Goal: Information Seeking & Learning: Find specific fact

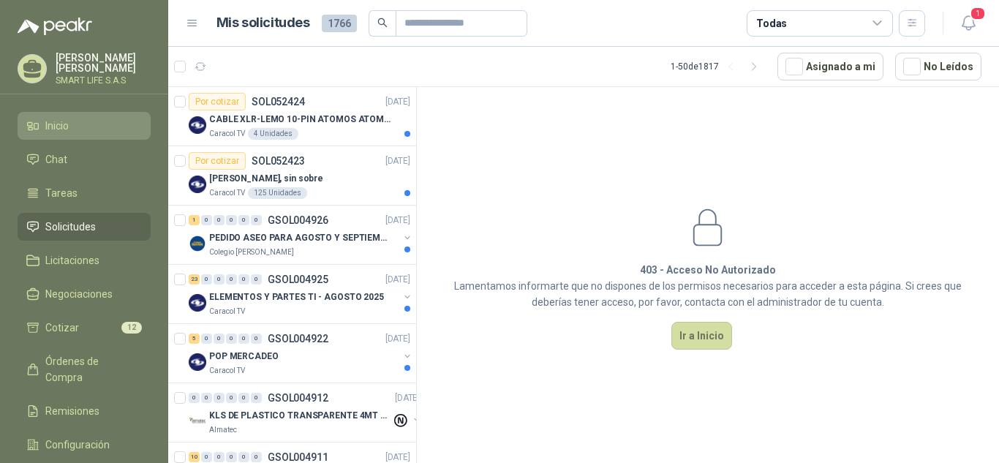
click at [72, 137] on link "Inicio" at bounding box center [84, 126] width 133 height 28
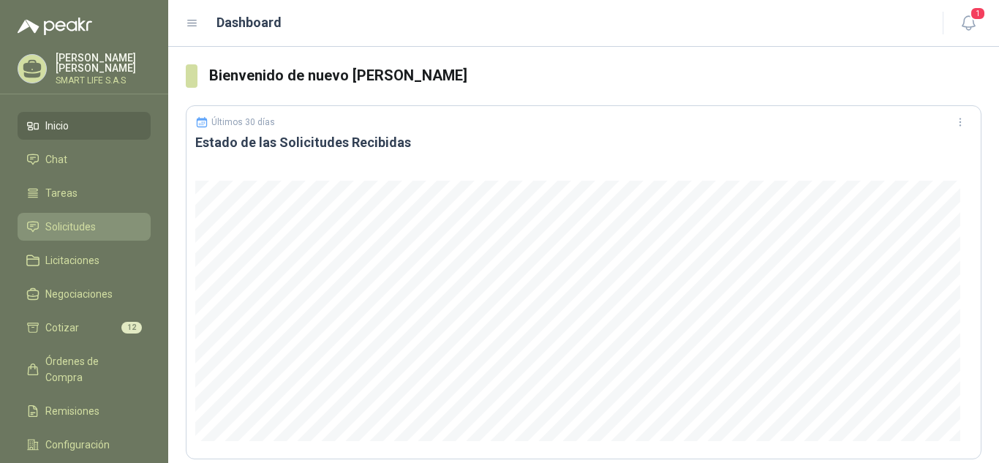
click at [66, 216] on link "Solicitudes" at bounding box center [84, 227] width 133 height 28
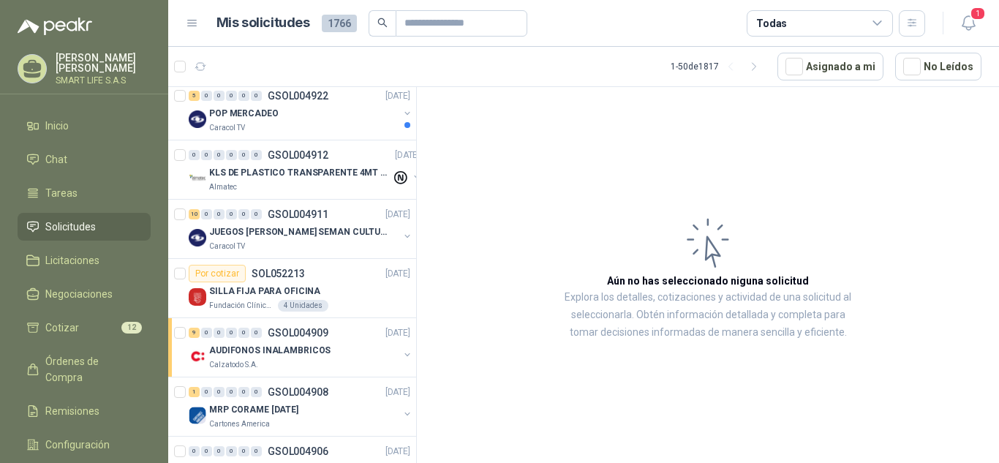
scroll to position [236, 0]
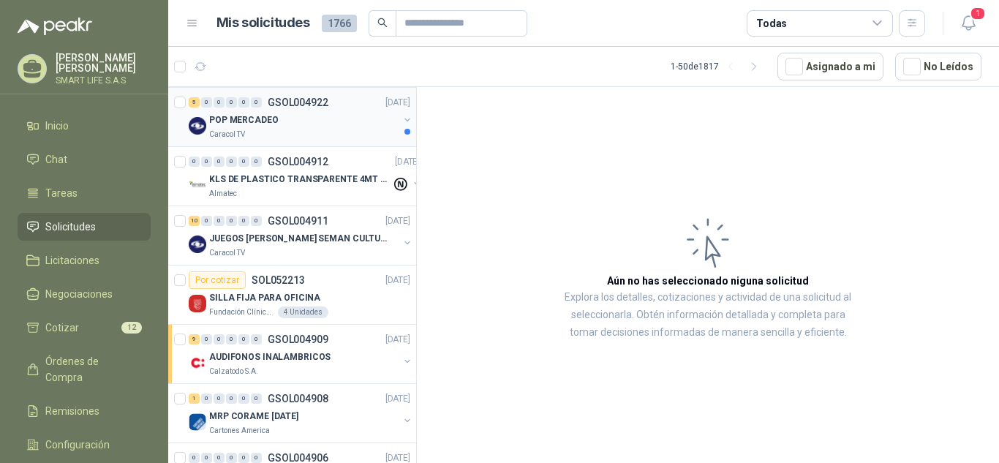
click at [303, 138] on div "Caracol TV" at bounding box center [303, 135] width 189 height 12
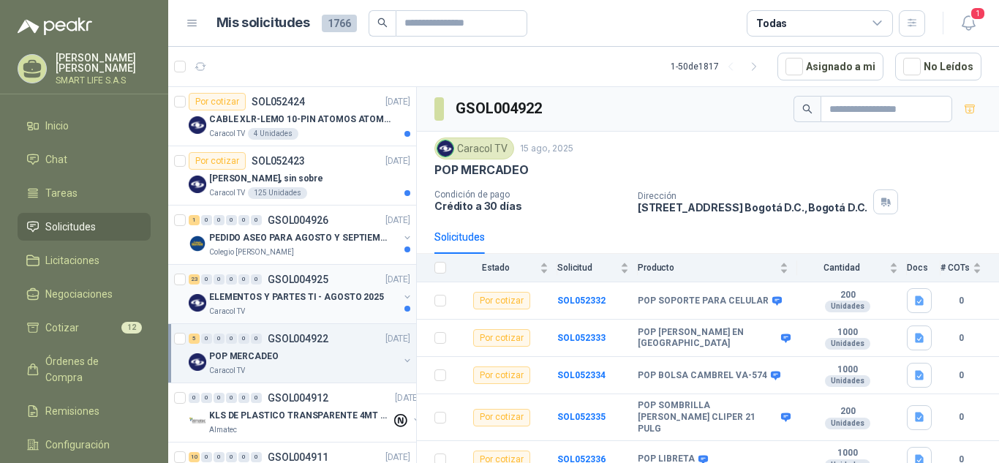
click at [327, 296] on p "ELEMENTOS Y PARTES TI - AGOSTO 2025" at bounding box center [296, 297] width 175 height 14
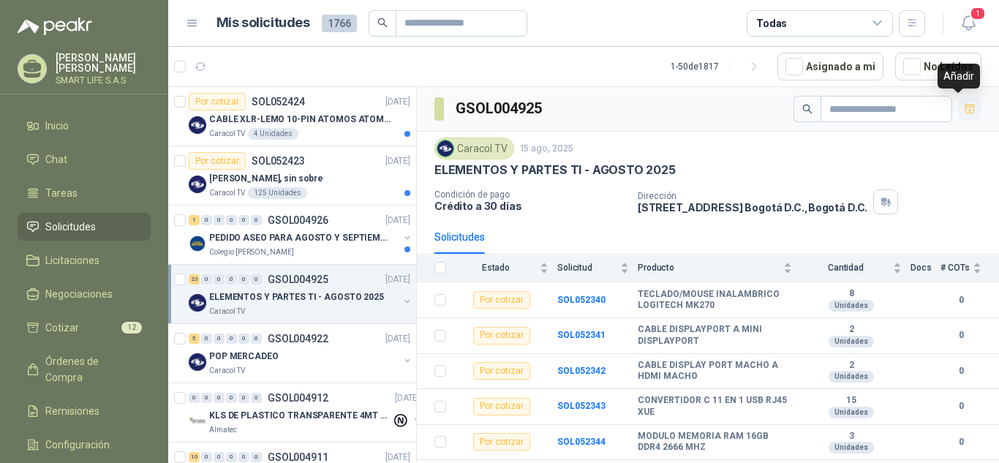
click at [964, 108] on icon "button" at bounding box center [970, 109] width 12 height 12
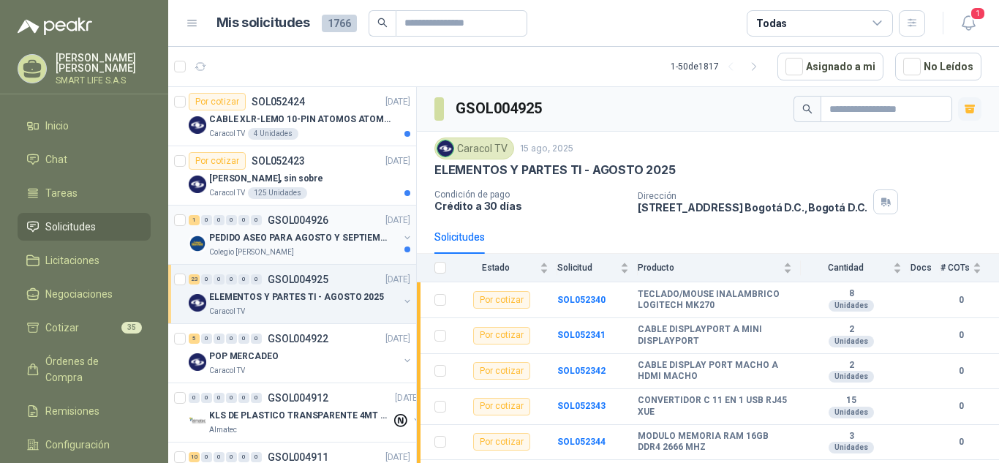
click at [322, 243] on p "PEDIDO ASEO PARA AGOSTO Y SEPTIEMBRE" at bounding box center [300, 238] width 182 height 14
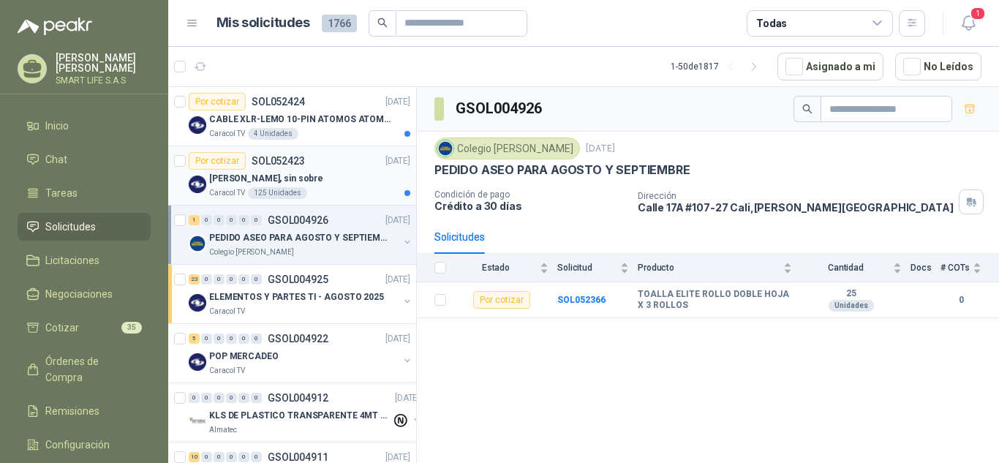
click at [335, 181] on div "[PERSON_NAME], sin sobre" at bounding box center [309, 179] width 201 height 18
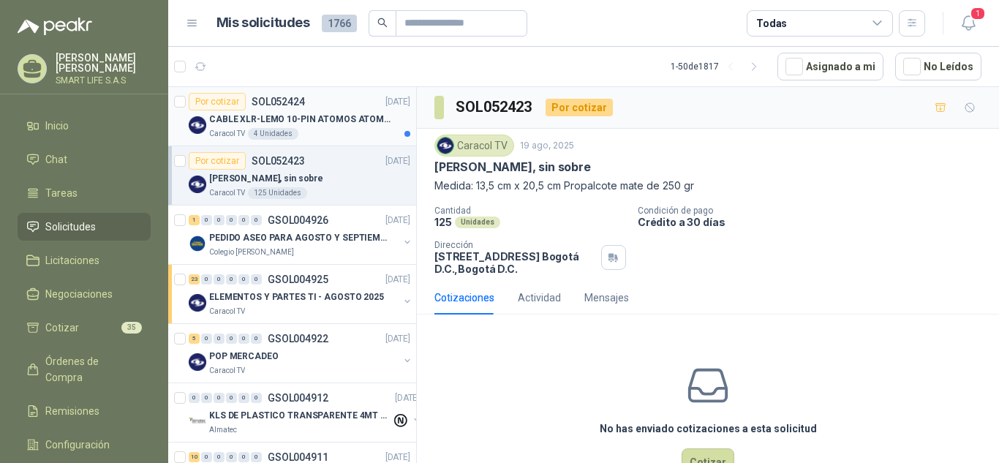
click at [339, 131] on div "Caracol TV 4 Unidades" at bounding box center [309, 134] width 201 height 12
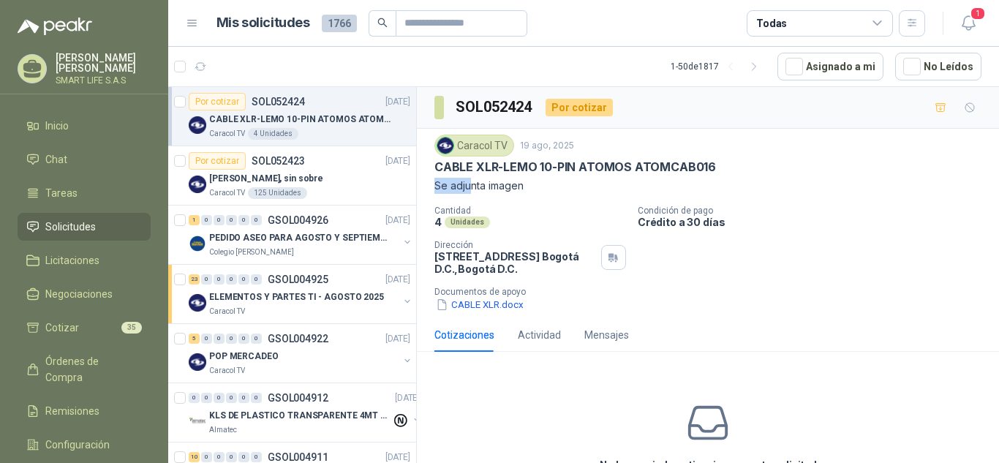
drag, startPoint x: 711, startPoint y: 167, endPoint x: 471, endPoint y: 184, distance: 240.5
click at [471, 184] on div "Caracol TV [DATE] CABLE XLR-LEMO 10-PIN ATOMOS ATOMCAB016 Se adjunta imagen" at bounding box center [707, 164] width 547 height 59
click at [483, 308] on button "CABLE XLR.docx" at bounding box center [479, 304] width 91 height 15
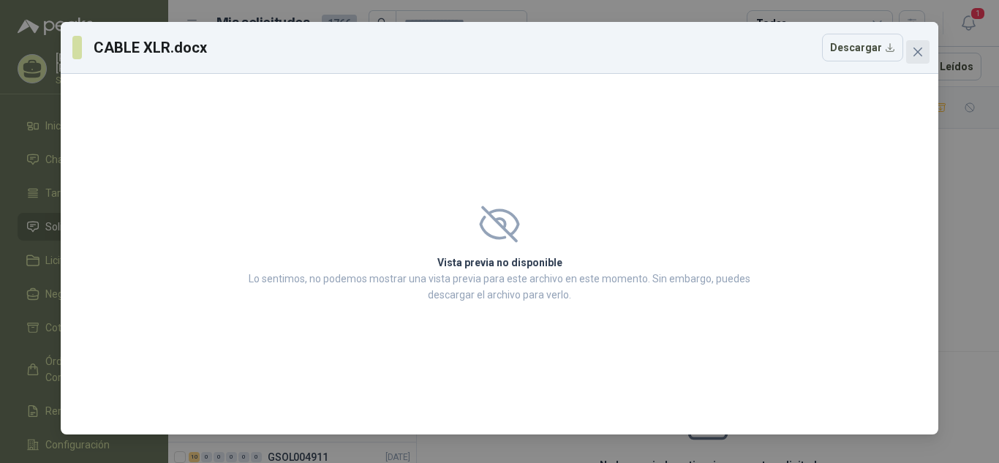
click at [919, 50] on icon "close" at bounding box center [917, 52] width 9 height 9
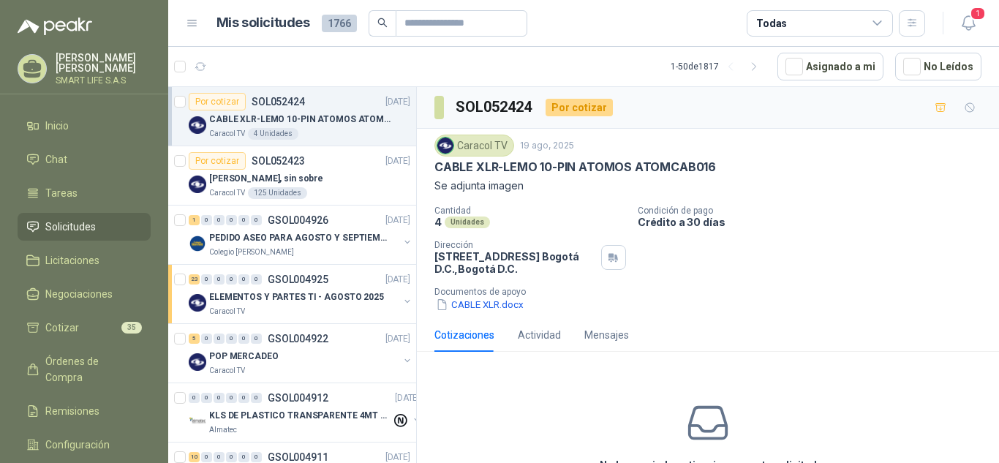
click at [576, 173] on p "CABLE XLR-LEMO 10-PIN ATOMOS ATOMCAB016" at bounding box center [575, 166] width 282 height 15
drag, startPoint x: 709, startPoint y: 166, endPoint x: 434, endPoint y: 159, distance: 275.1
click at [434, 159] on p "CABLE XLR-LEMO 10-PIN ATOMOS ATOMCAB016" at bounding box center [575, 166] width 282 height 15
copy p "CABLE XLR-LEMO 10-PIN ATOMOS ATOMCAB016"
